Goal: Task Accomplishment & Management: Use online tool/utility

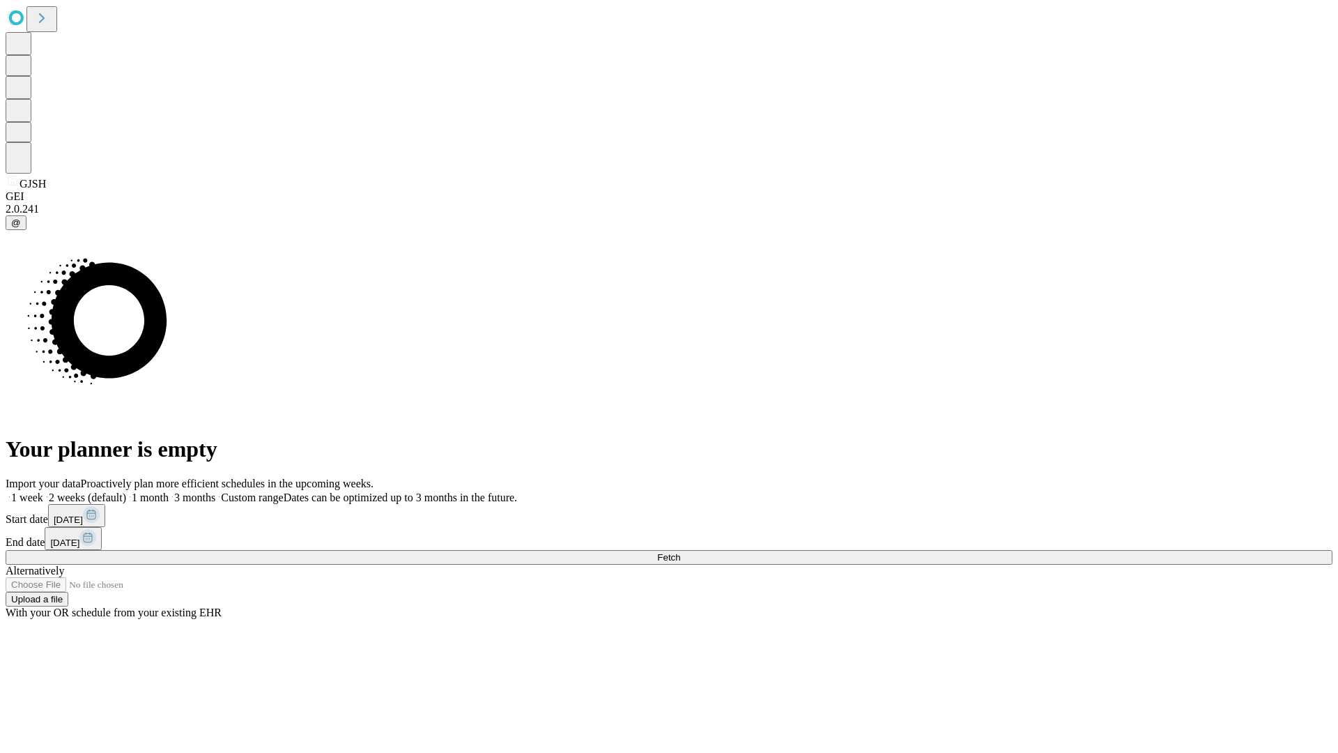
click at [680, 552] on span "Fetch" at bounding box center [668, 557] width 23 height 10
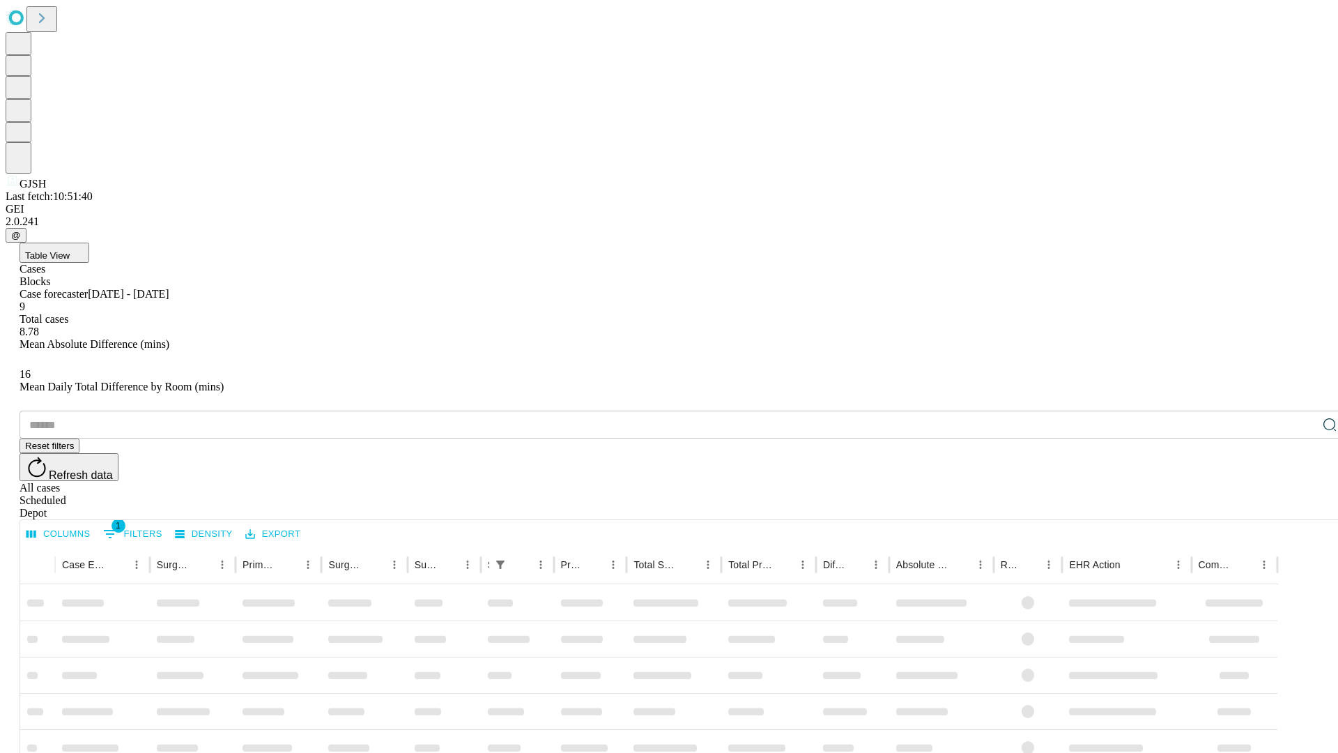
click at [1302, 507] on div "Depot" at bounding box center [683, 513] width 1327 height 13
